Goal: Information Seeking & Learning: Learn about a topic

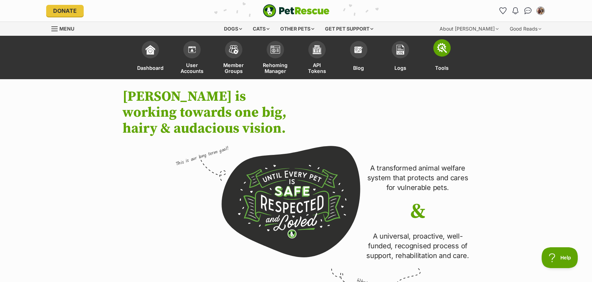
click at [439, 56] on span at bounding box center [441, 47] width 17 height 17
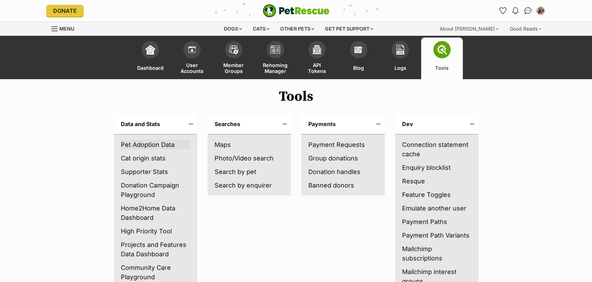
click at [137, 142] on link "Pet Adoption Data" at bounding box center [155, 144] width 69 height 9
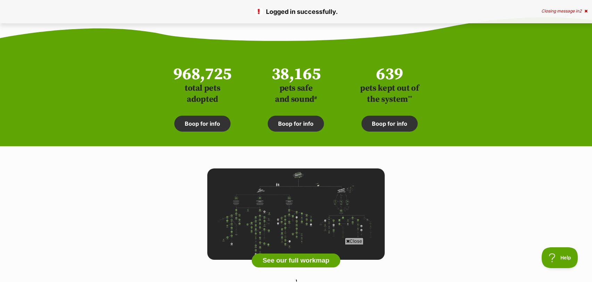
scroll to position [2191, 0]
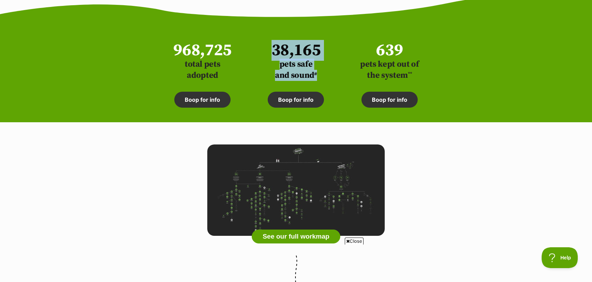
drag, startPoint x: 319, startPoint y: 74, endPoint x: 271, endPoint y: 58, distance: 50.1
click at [271, 58] on p "38,165 pets safe and sound #" at bounding box center [295, 61] width 71 height 39
click at [325, 47] on span "38,165" at bounding box center [295, 50] width 71 height 17
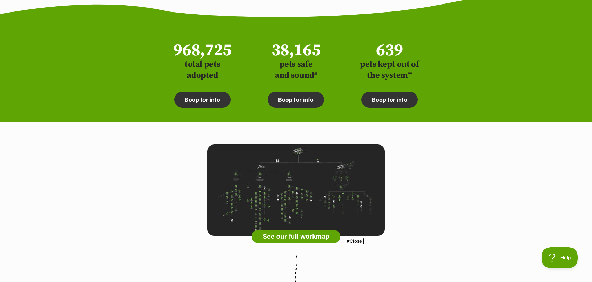
click at [323, 50] on span "38,165" at bounding box center [295, 50] width 71 height 17
copy span "38,165"
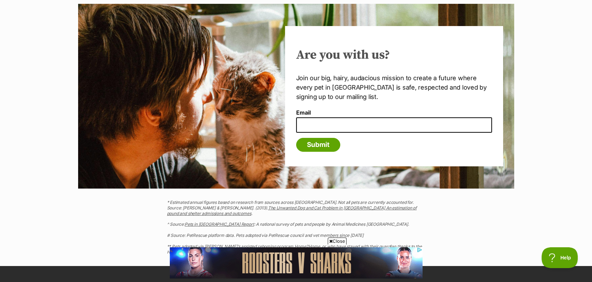
scroll to position [2510, 0]
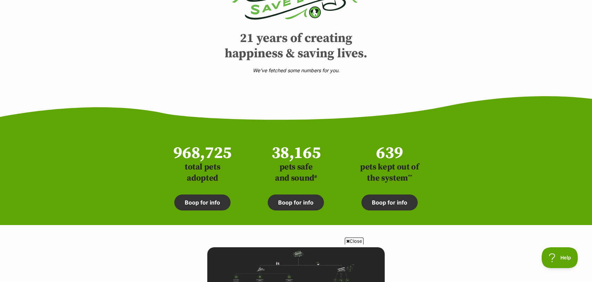
click at [351, 162] on div "968,725 total pets adopted Boop for info 38,165 pets safe and sound # Boop for …" at bounding box center [296, 174] width 258 height 80
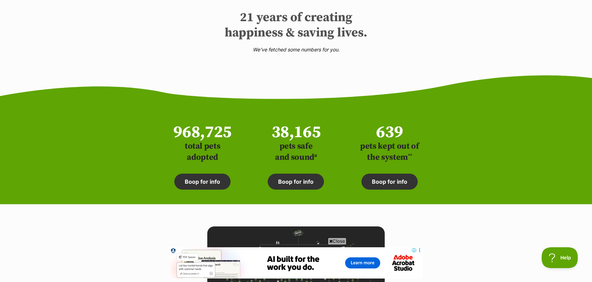
scroll to position [0, 0]
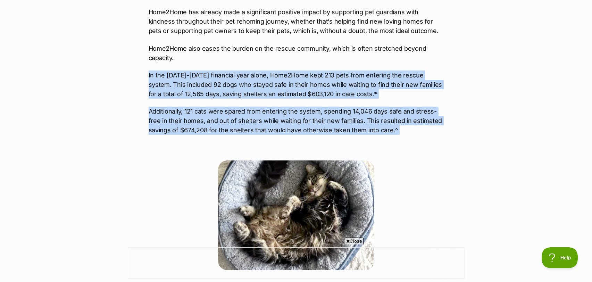
drag, startPoint x: 146, startPoint y: 74, endPoint x: 422, endPoint y: 141, distance: 284.5
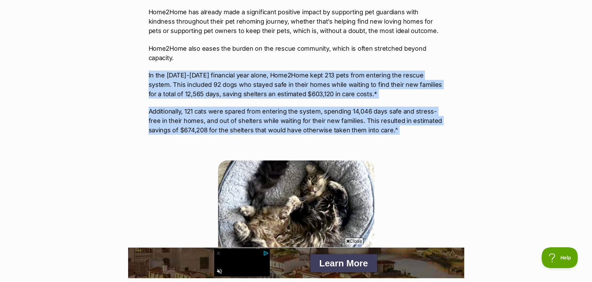
copy div "In the 2023-2024 financial year alone, Home2Home kept 213 pets from entering th…"
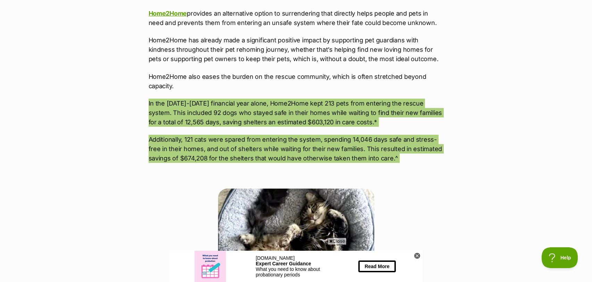
scroll to position [456, 0]
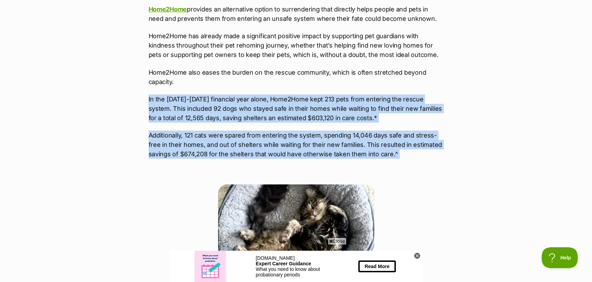
drag, startPoint x: 274, startPoint y: 125, endPoint x: 191, endPoint y: 107, distance: 85.3
drag, startPoint x: 149, startPoint y: 98, endPoint x: 404, endPoint y: 159, distance: 262.8
copy div "In the 2023-2024 financial year alone, Home2Home kept 213 pets from entering th…"
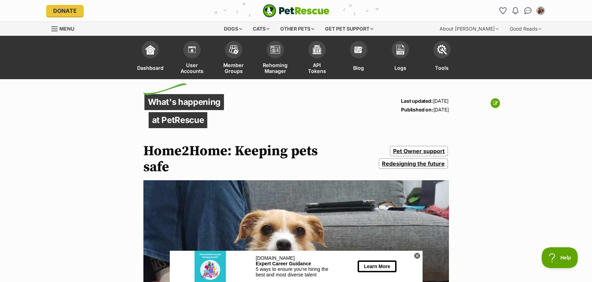
scroll to position [0, 0]
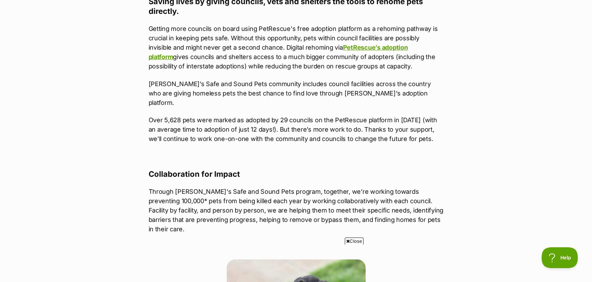
scroll to position [586, 0]
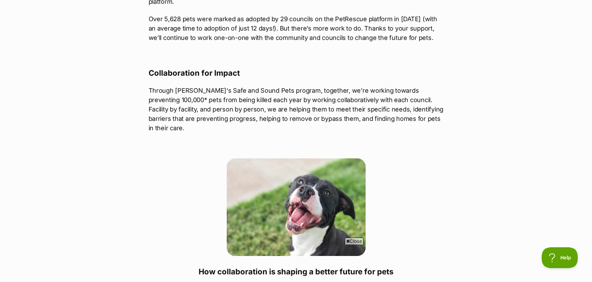
click at [349, 241] on span "Close" at bounding box center [354, 240] width 19 height 7
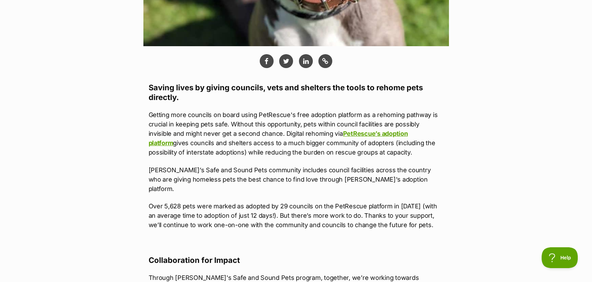
scroll to position [400, 0]
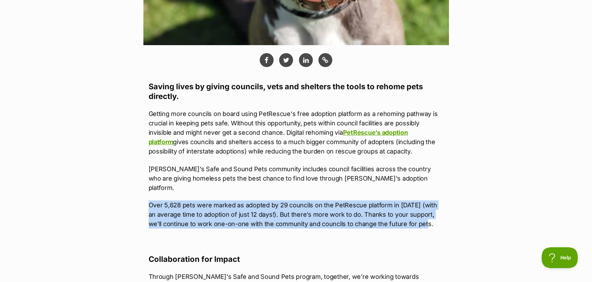
drag, startPoint x: 424, startPoint y: 215, endPoint x: 147, endPoint y: 193, distance: 277.5
click at [147, 193] on article "What's happening at PetRescue Published on: 8 Oct, 2024 Creating a better futur…" at bounding box center [295, 197] width 305 height 1008
copy p "Over 5,628 pets were marked as adopted by 29 councils on the PetRescue platform…"
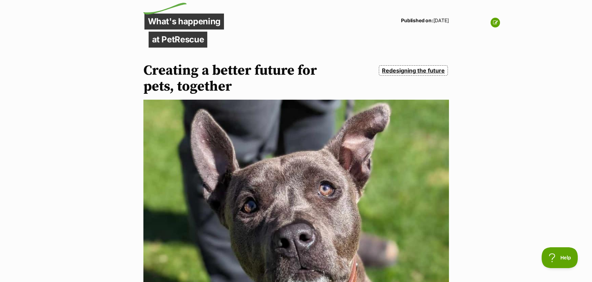
scroll to position [0, 0]
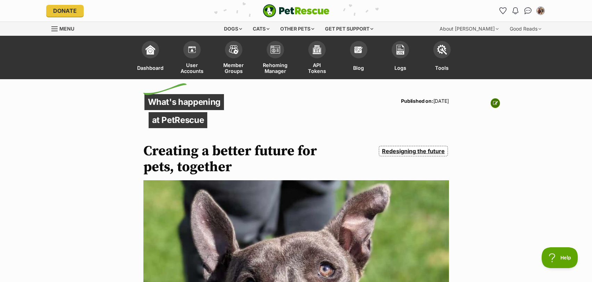
click at [496, 104] on icon at bounding box center [495, 103] width 5 height 5
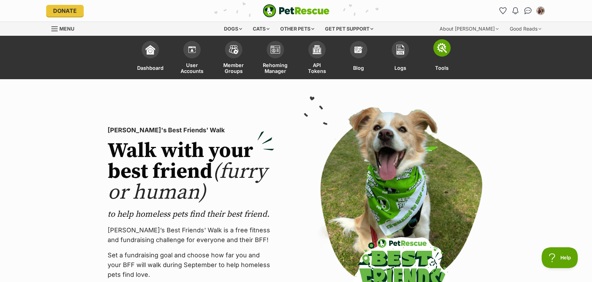
click at [435, 48] on span at bounding box center [441, 47] width 17 height 17
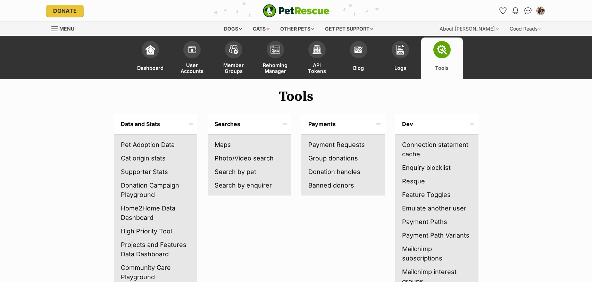
click at [133, 139] on li "Pet Adoption Data" at bounding box center [155, 145] width 69 height 14
click at [146, 144] on link "Pet Adoption Data" at bounding box center [155, 144] width 69 height 9
click at [356, 49] on img at bounding box center [359, 48] width 10 height 10
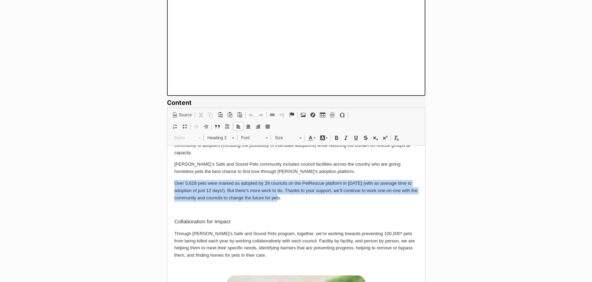
scroll to position [44, 0]
drag, startPoint x: 230, startPoint y: 191, endPoint x: 168, endPoint y: 182, distance: 62.4
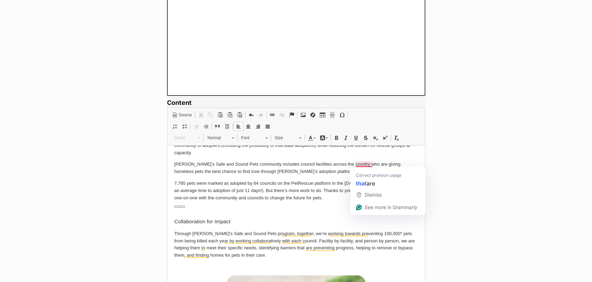
click at [318, 181] on p "7,785 pets were marked as adopted by 64 councils on the PetRescue platform in t…" at bounding box center [296, 190] width 244 height 22
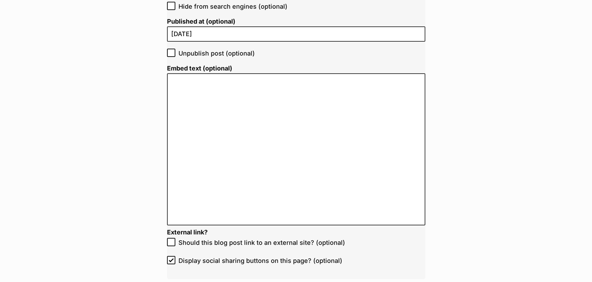
scroll to position [1497, 0]
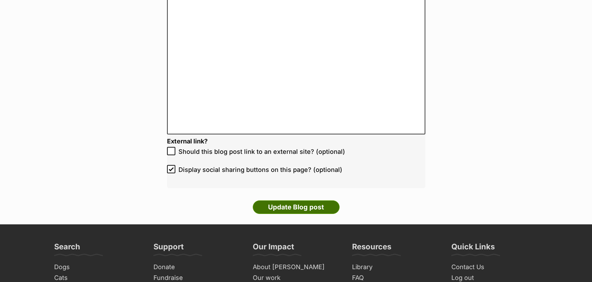
click at [306, 203] on input "Update Blog post" at bounding box center [296, 207] width 87 height 14
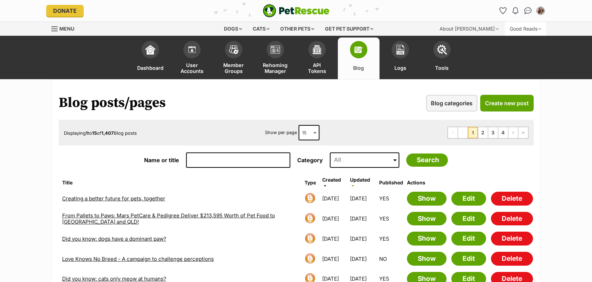
click at [528, 26] on div "Good Reads" at bounding box center [525, 29] width 41 height 14
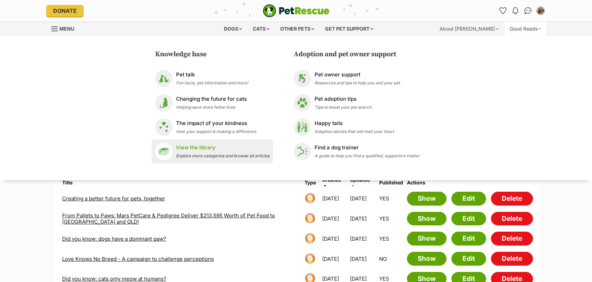
click at [200, 145] on p "View the library" at bounding box center [222, 148] width 93 height 8
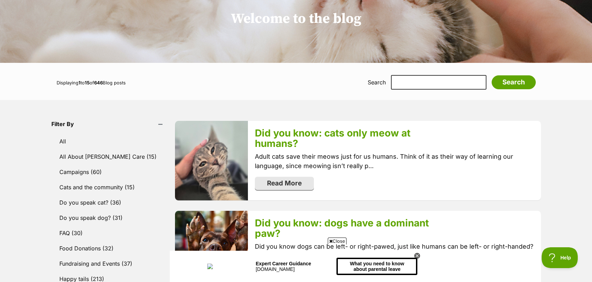
scroll to position [115, 0]
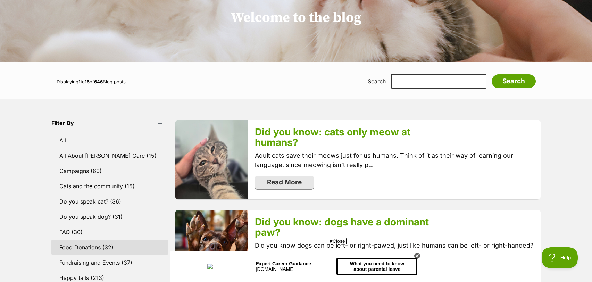
click at [85, 250] on link "Food Donations (32)" at bounding box center [109, 247] width 117 height 15
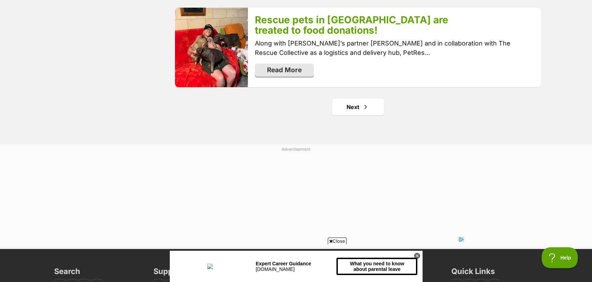
scroll to position [1505, 0]
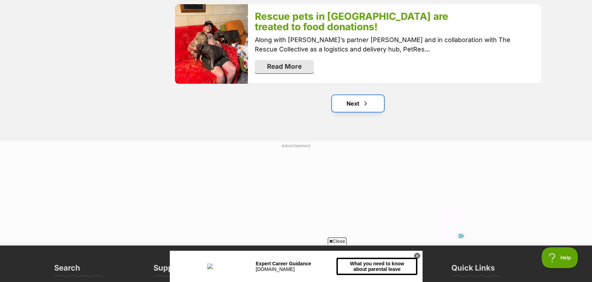
click at [350, 95] on link "Next" at bounding box center [358, 103] width 52 height 17
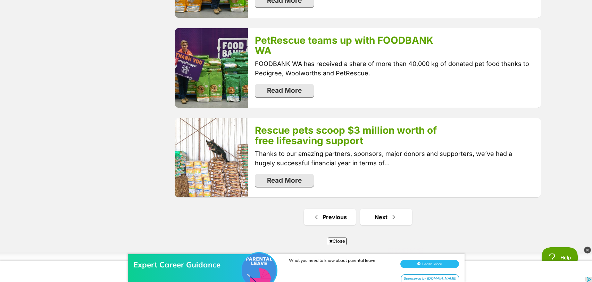
scroll to position [1389, 0]
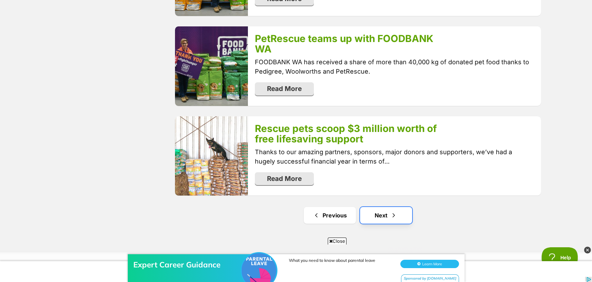
click at [393, 211] on span "Next page" at bounding box center [393, 215] width 7 height 8
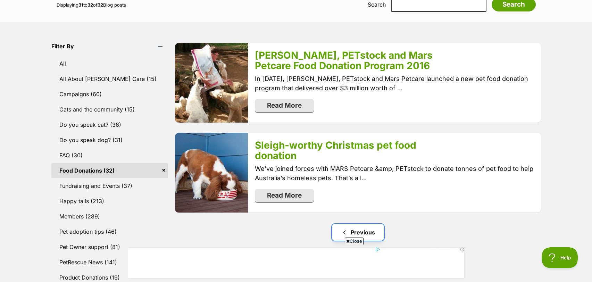
click at [362, 225] on link "Previous" at bounding box center [358, 232] width 52 height 17
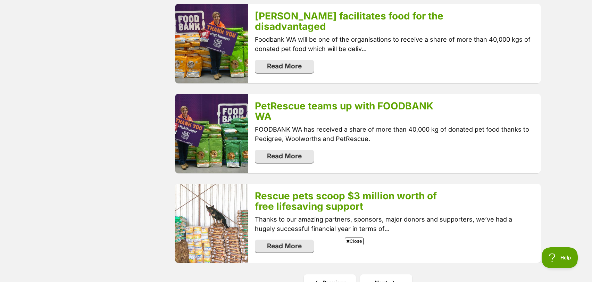
scroll to position [1323, 0]
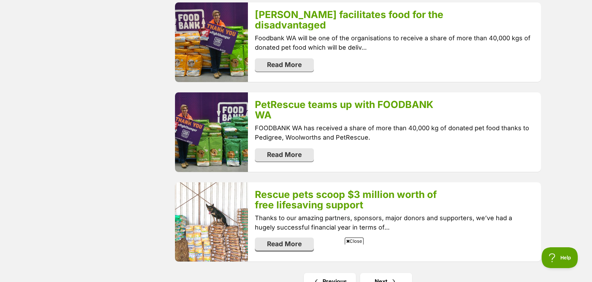
click at [286, 237] on link "Read More" at bounding box center [284, 243] width 59 height 13
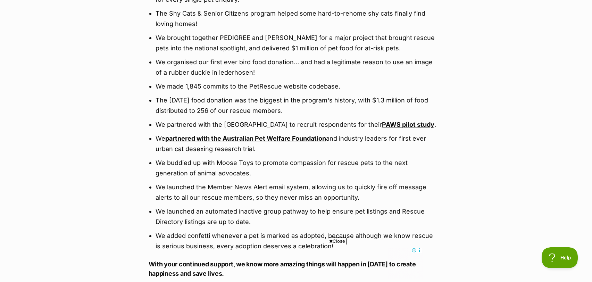
scroll to position [952, 0]
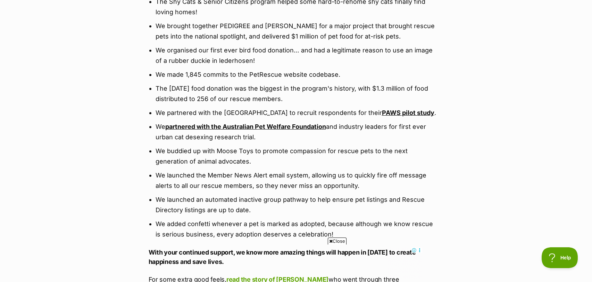
click at [266, 126] on a"] "partnered with the Australian Pet Welfare Foundation" at bounding box center [245, 126] width 161 height 7
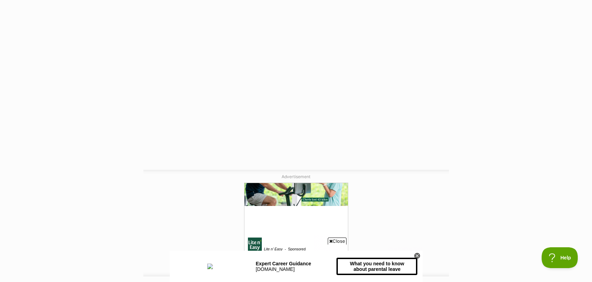
scroll to position [2157, 0]
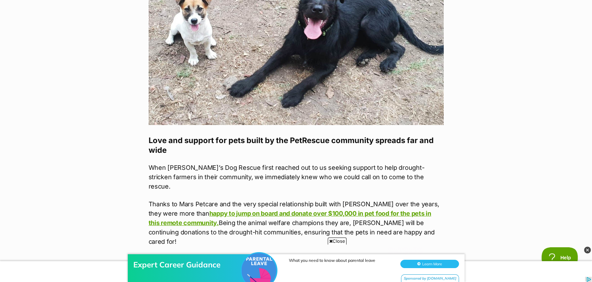
scroll to position [2177, 0]
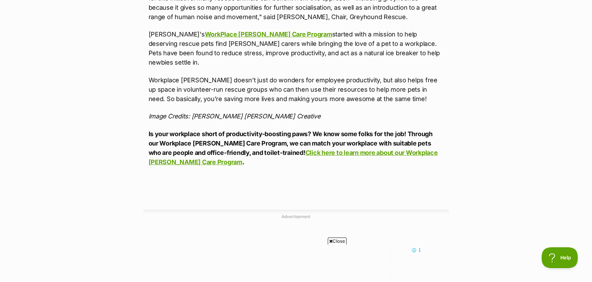
scroll to position [1350, 0]
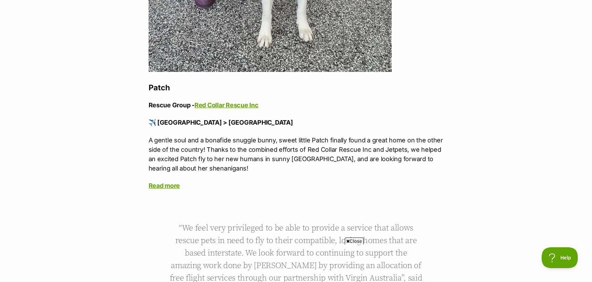
scroll to position [2109, 0]
click at [168, 182] on a=AZVMQ4Zyu4CG6nHVW0n6Kavtcyl6d_Rk01IJDVSjin2L2oz0Kmzc15QsQRERNO1z0gxB25coFTekCLBaVJOcgvh-FrN2jSmaRPAtpsDyCiyEt3d0_4Uwv8JY2QecwWeB1f8&__tn__=%2CO%2CP-R"] "Read more" at bounding box center [165, 185] width 32 height 7
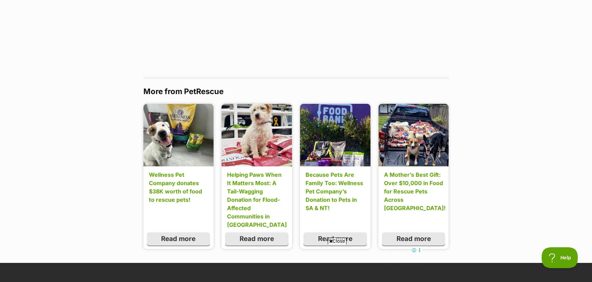
scroll to position [853, 0]
